Goal: Transaction & Acquisition: Purchase product/service

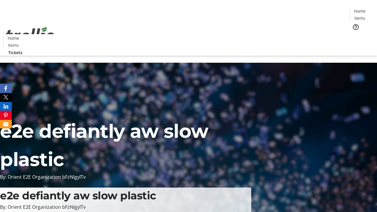
click at [355, 34] on span "Tickets" at bounding box center [362, 37] width 14 height 6
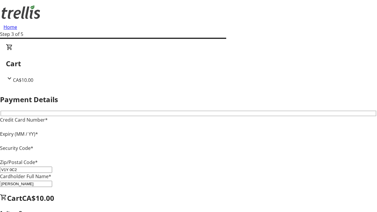
type input "V1Y 0C2"
